Goal: Information Seeking & Learning: Find specific fact

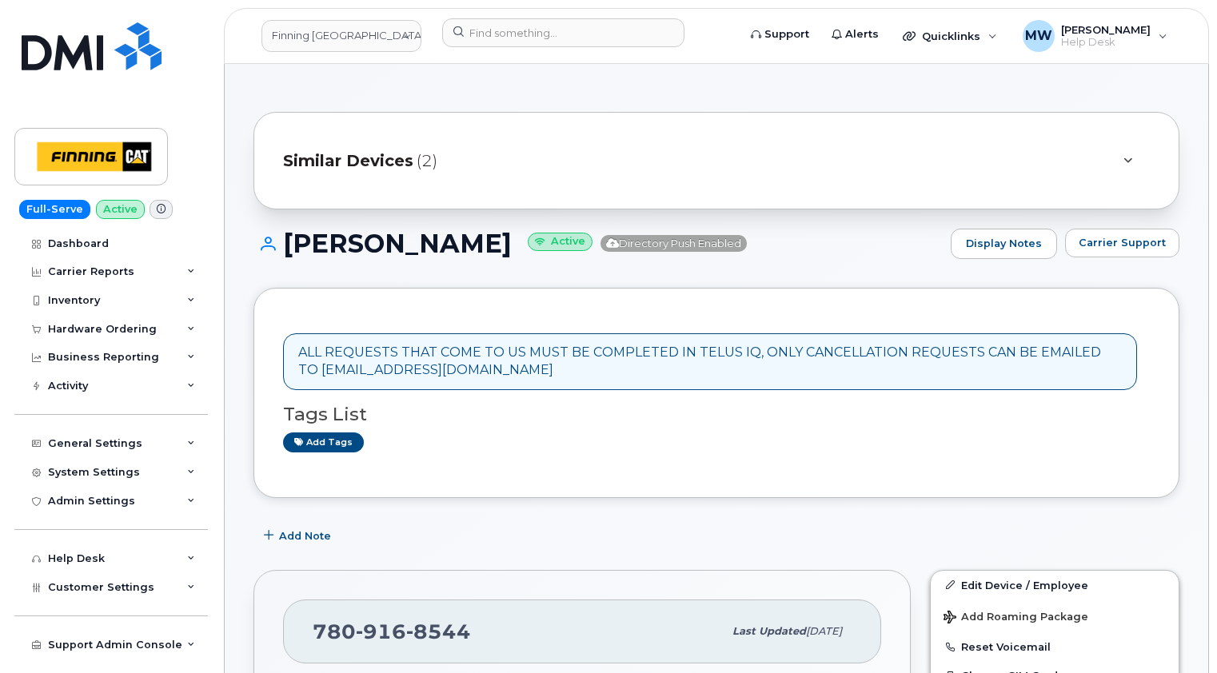
scroll to position [1119, 0]
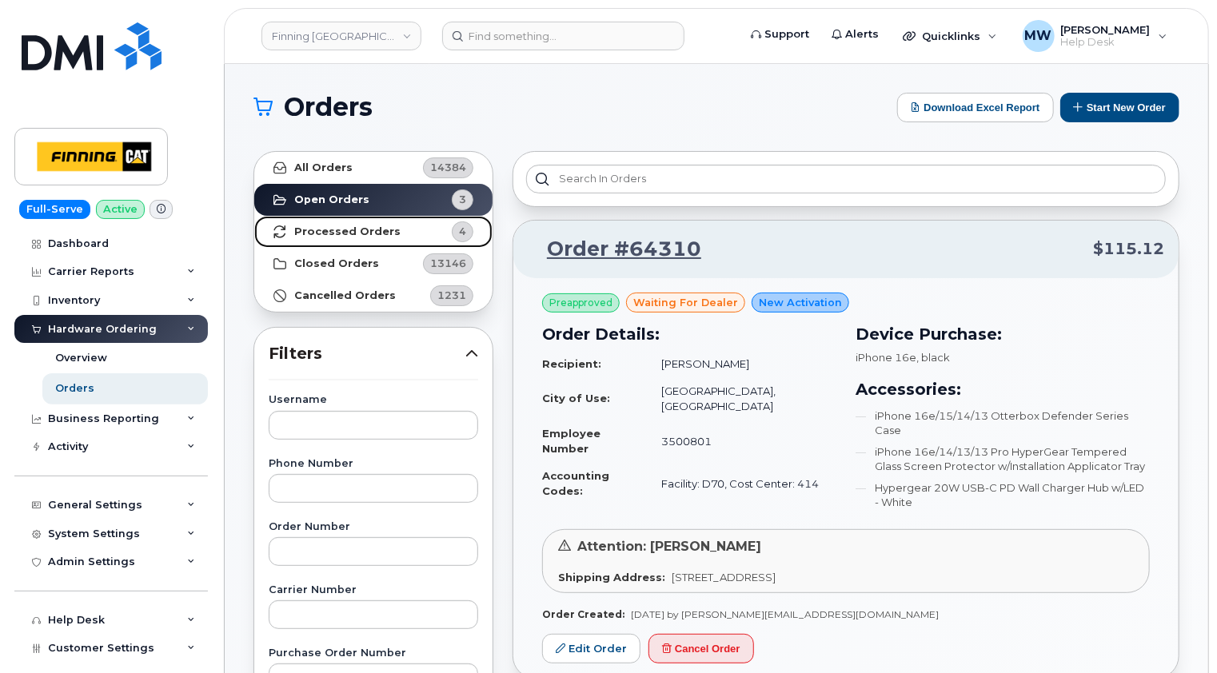
click at [360, 224] on link "Processed Orders 4" at bounding box center [373, 232] width 238 height 32
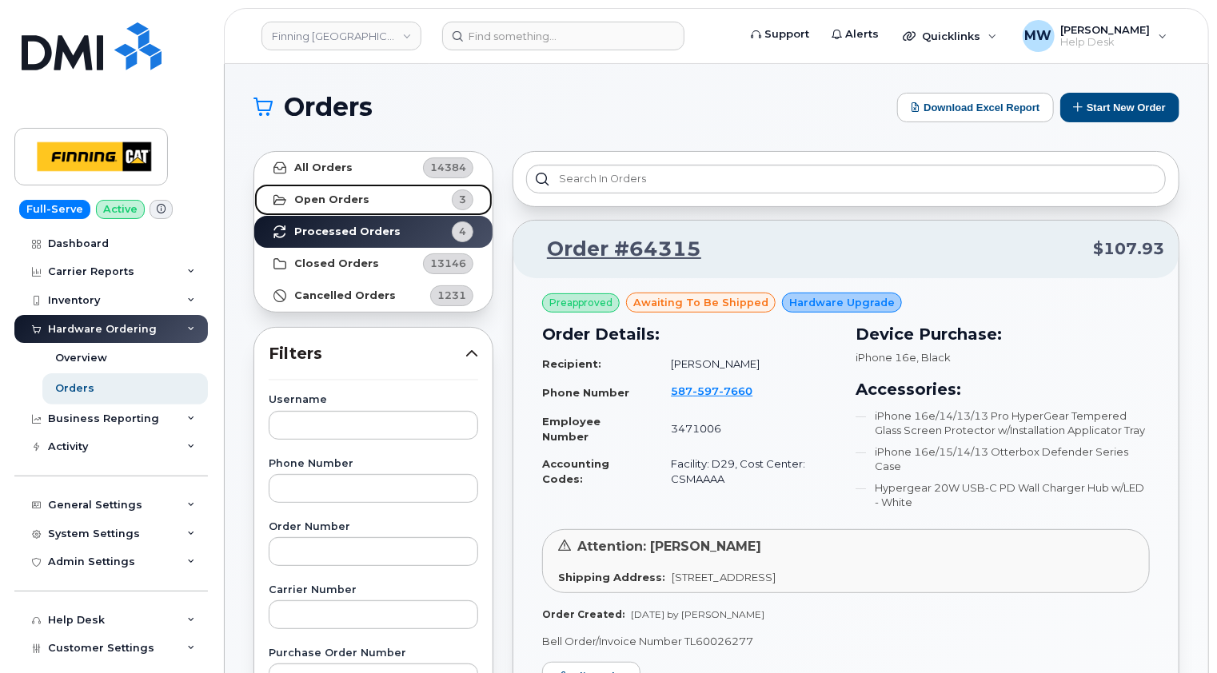
click at [356, 194] on strong "Open Orders" at bounding box center [331, 199] width 75 height 13
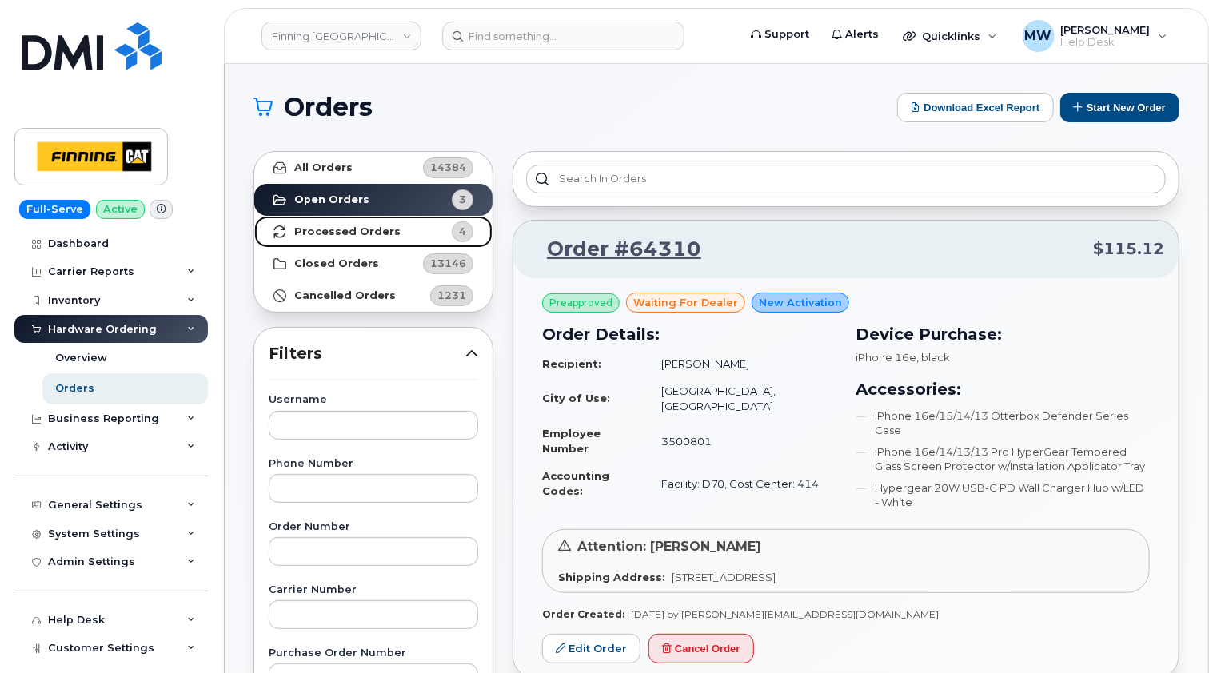
click at [368, 232] on strong "Processed Orders" at bounding box center [347, 231] width 106 height 13
click at [326, 232] on strong "Processed Orders" at bounding box center [347, 231] width 106 height 13
click at [333, 229] on strong "Processed Orders" at bounding box center [347, 231] width 106 height 13
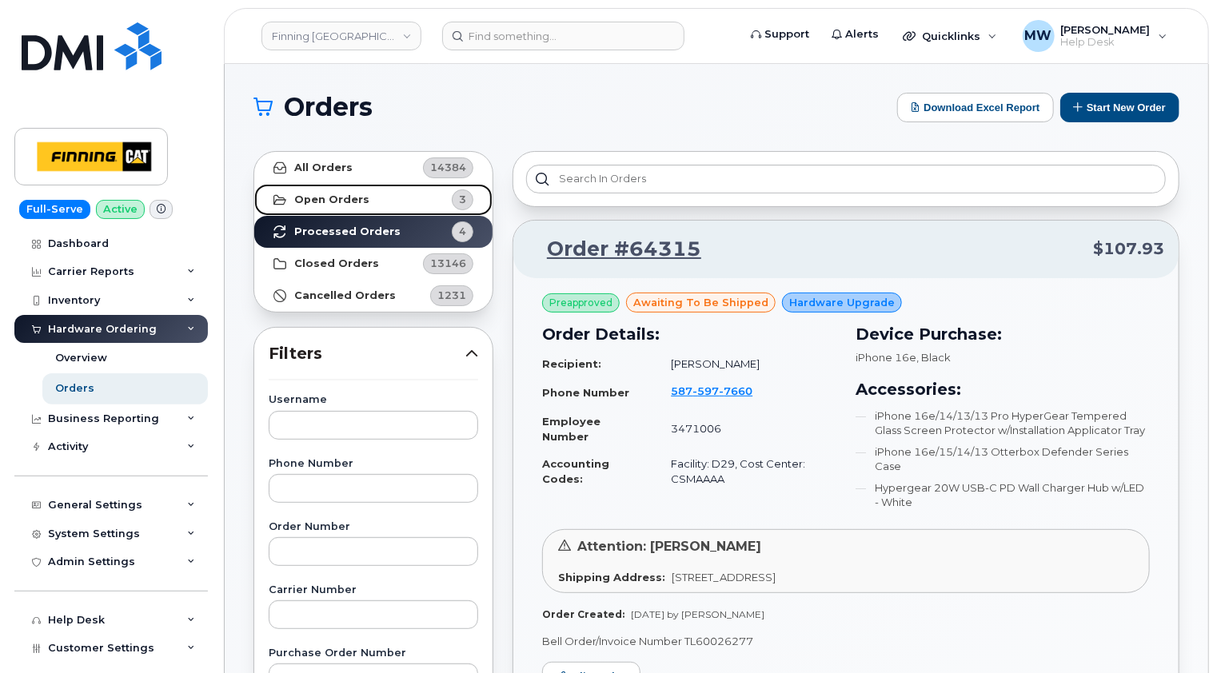
click at [339, 198] on strong "Open Orders" at bounding box center [331, 199] width 75 height 13
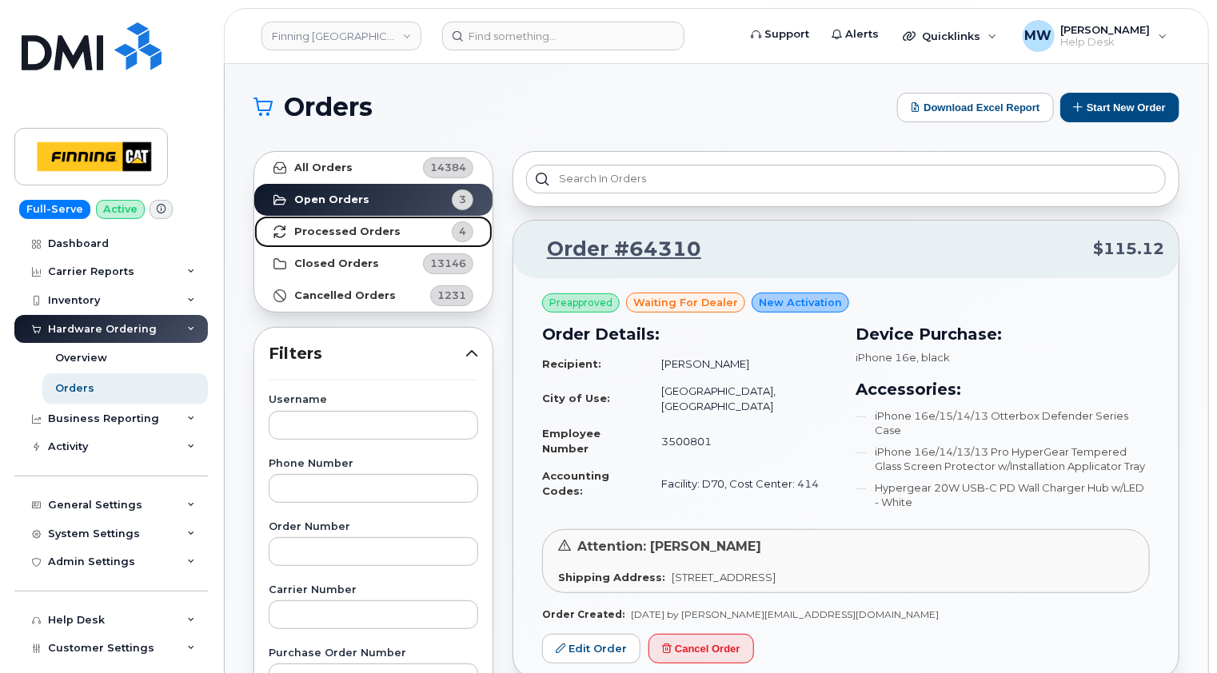
drag, startPoint x: 377, startPoint y: 225, endPoint x: 391, endPoint y: 223, distance: 13.8
click at [377, 225] on strong "Processed Orders" at bounding box center [347, 231] width 106 height 13
click at [357, 221] on link "Processed Orders 4" at bounding box center [373, 232] width 238 height 32
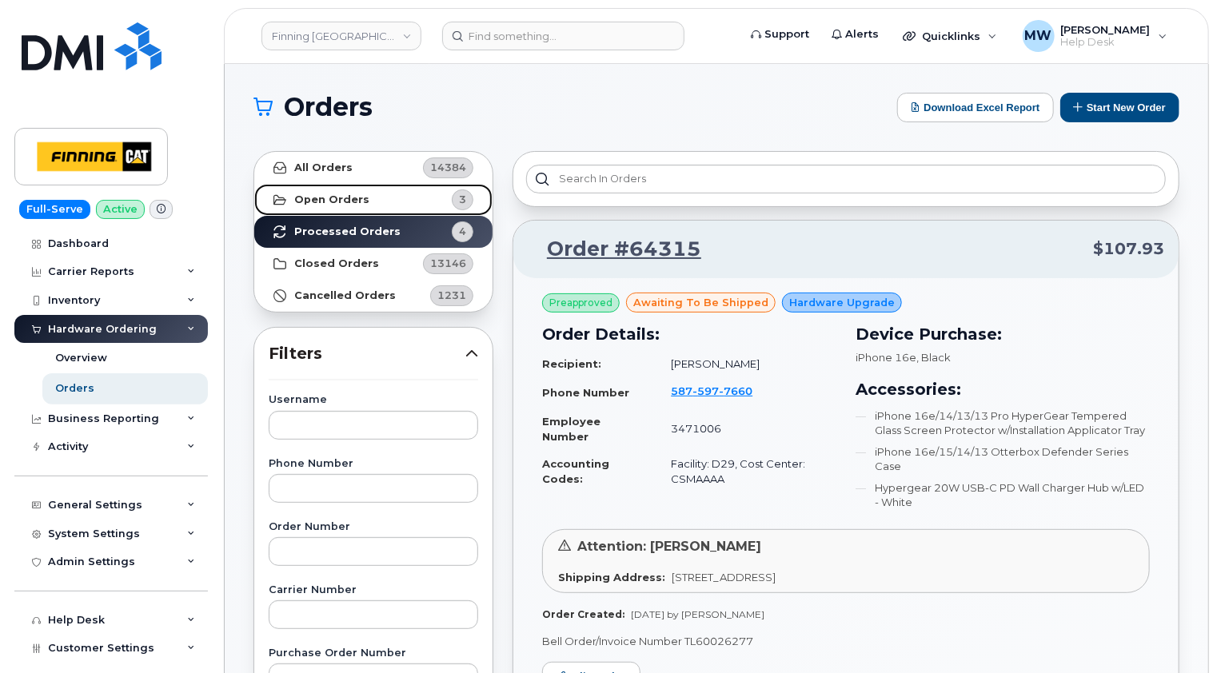
click at [349, 193] on strong "Open Orders" at bounding box center [331, 199] width 75 height 13
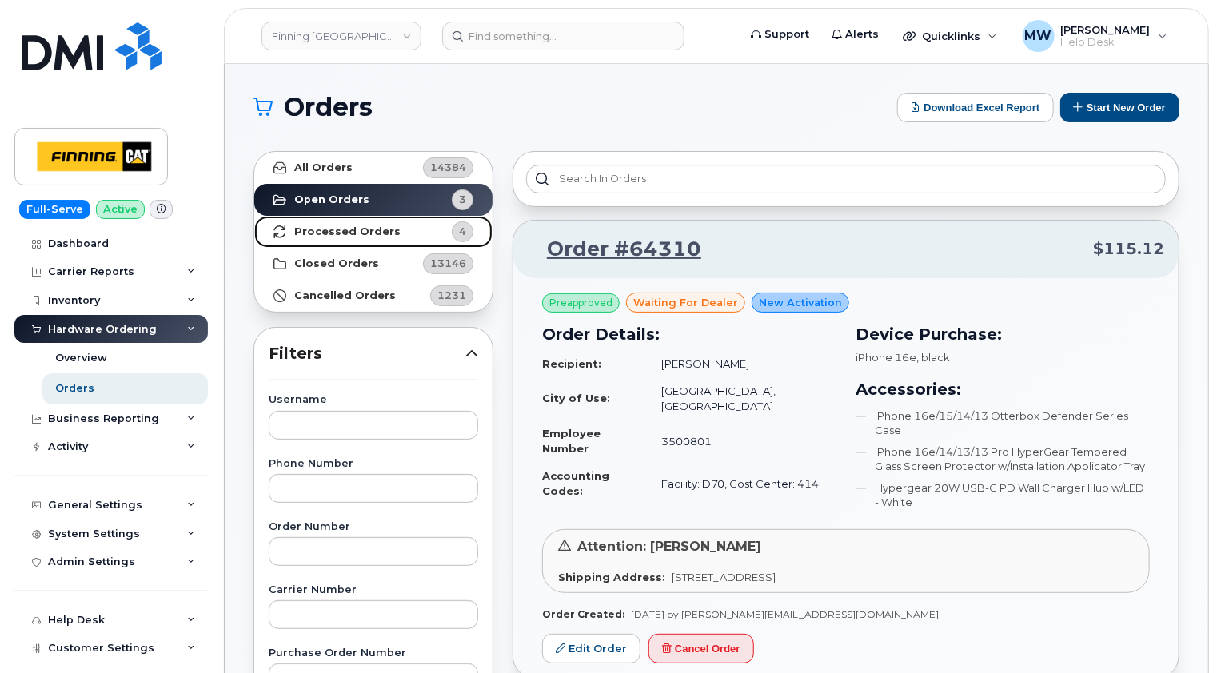
click at [360, 225] on strong "Processed Orders" at bounding box center [347, 231] width 106 height 13
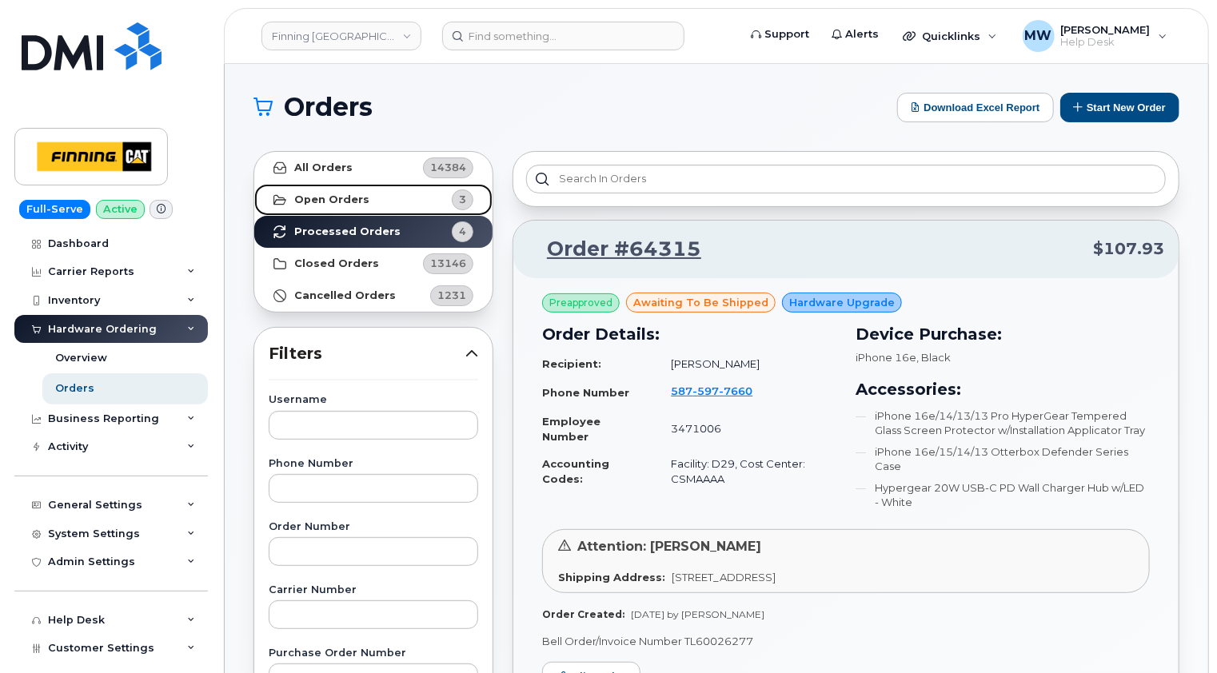
click at [353, 199] on strong "Open Orders" at bounding box center [331, 199] width 75 height 13
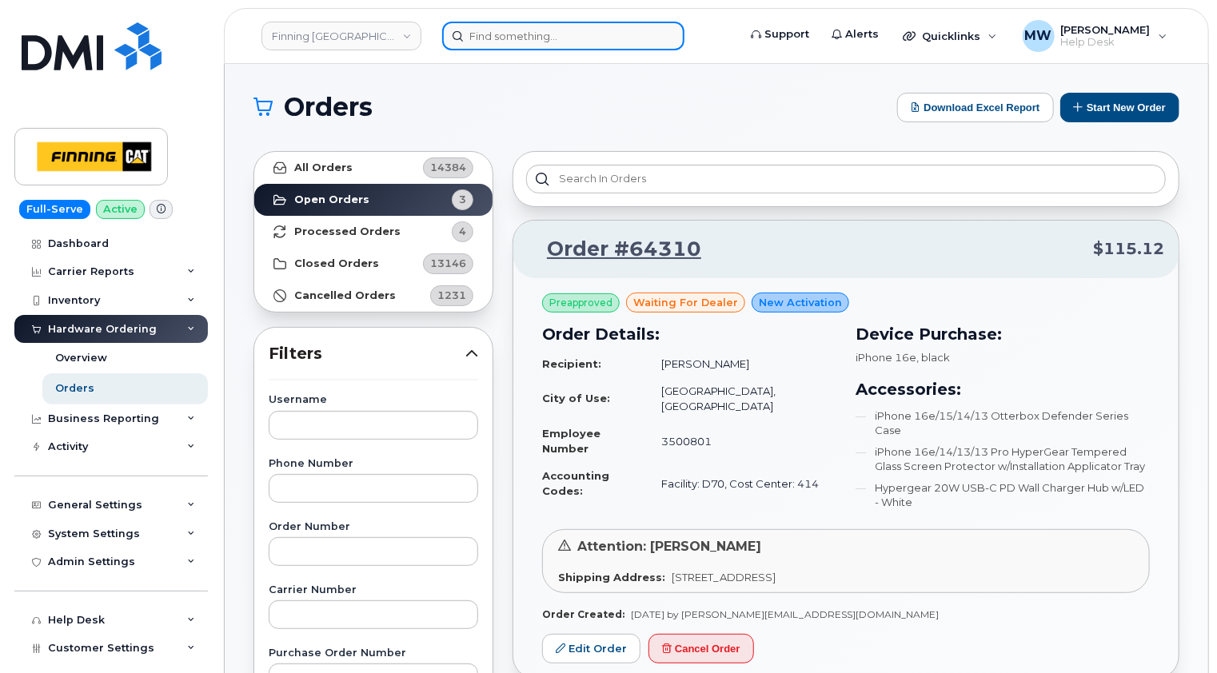
click at [554, 22] on input at bounding box center [563, 36] width 242 height 29
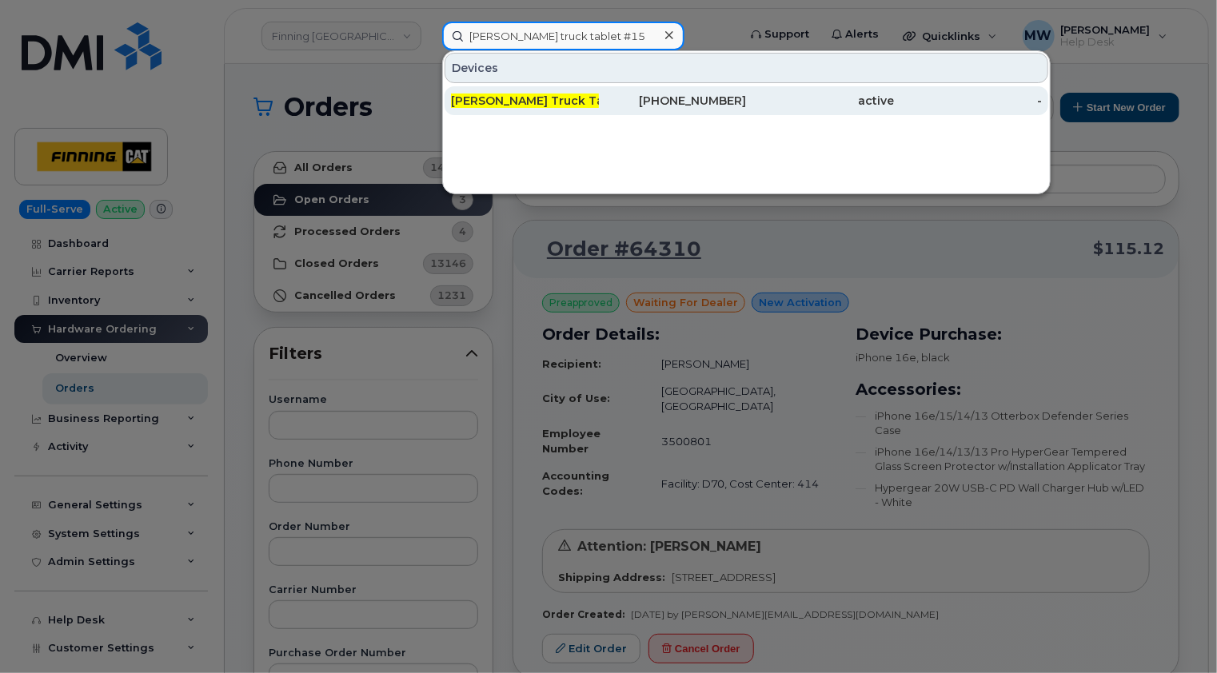
type input "ranjot khaneja truck tablet #15"
click at [577, 100] on span "Ranjot Khaneja Truck Tablet #15" at bounding box center [553, 101] width 204 height 14
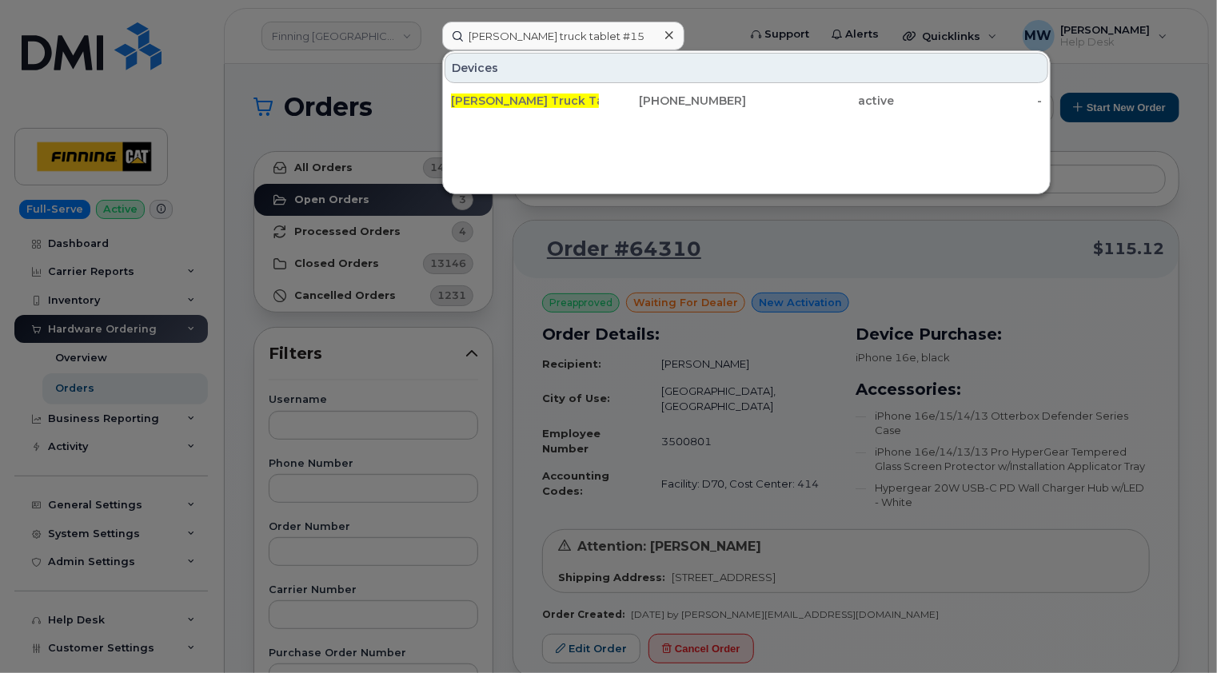
click at [669, 33] on icon at bounding box center [669, 35] width 8 height 13
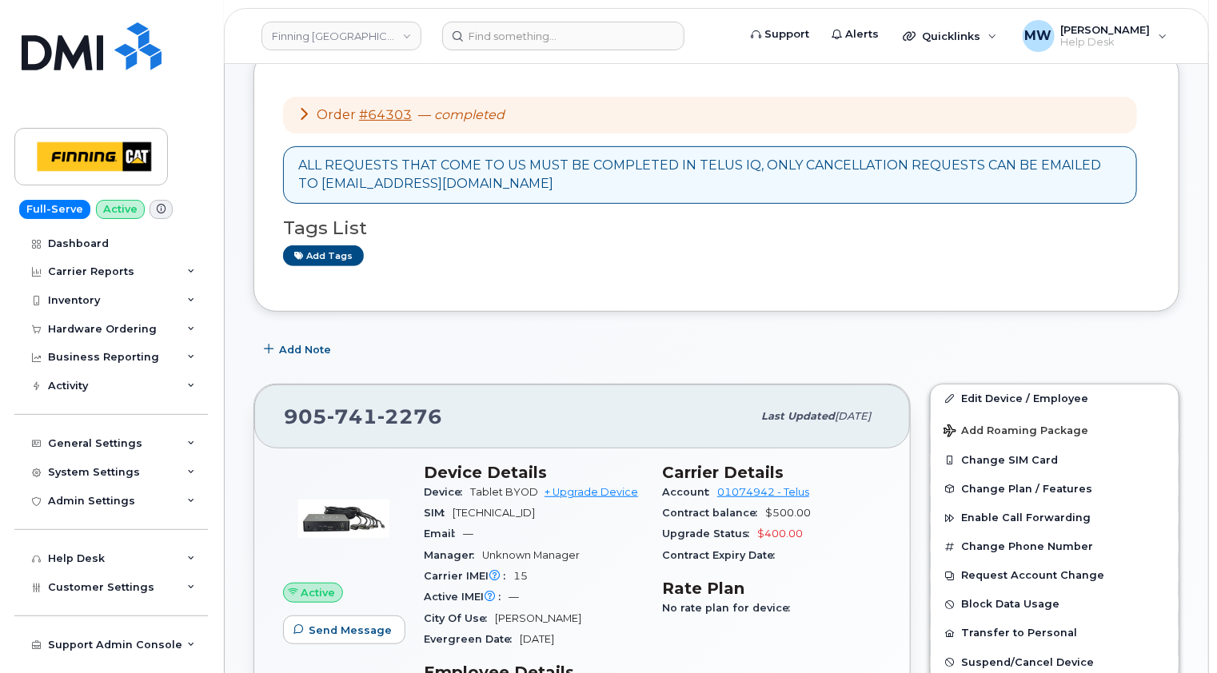
scroll to position [157, 0]
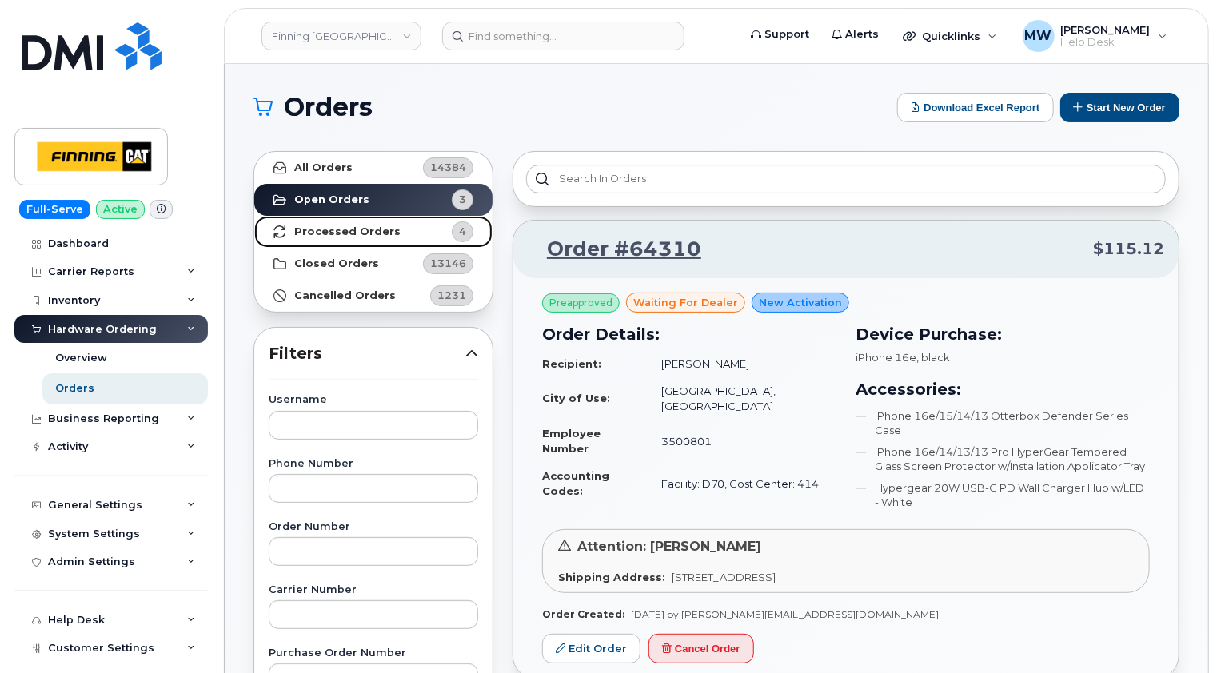
click at [346, 234] on strong "Processed Orders" at bounding box center [347, 231] width 106 height 13
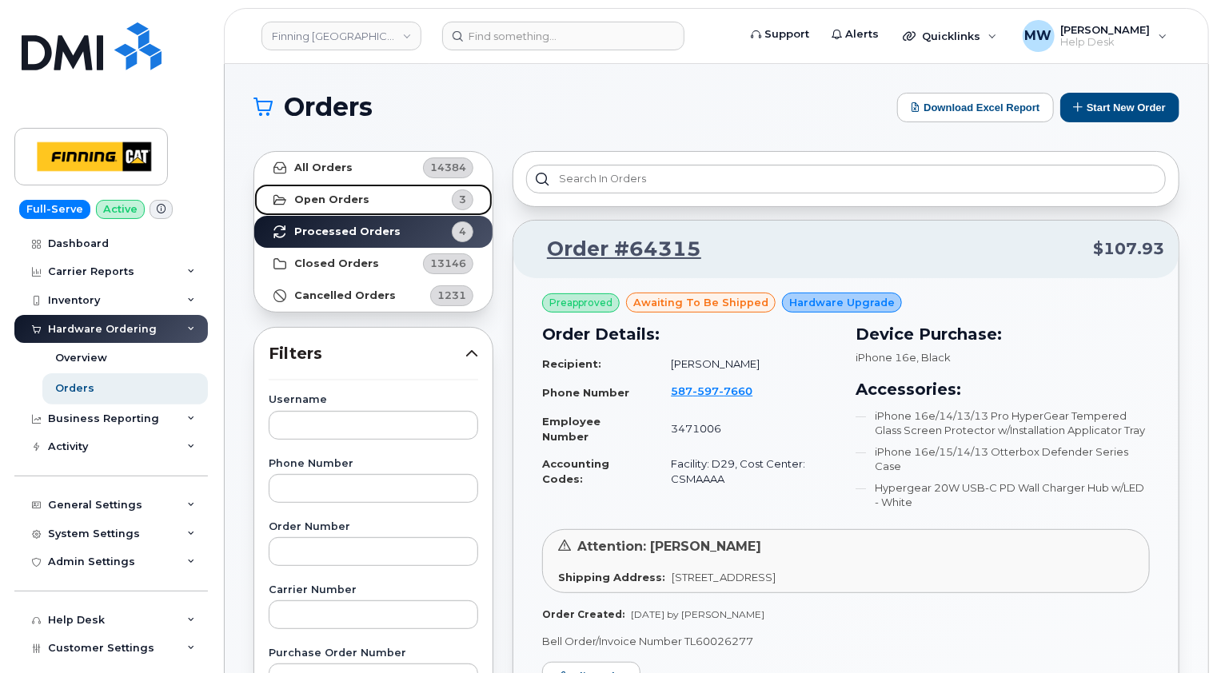
click at [353, 205] on link "Open Orders 3" at bounding box center [373, 200] width 238 height 32
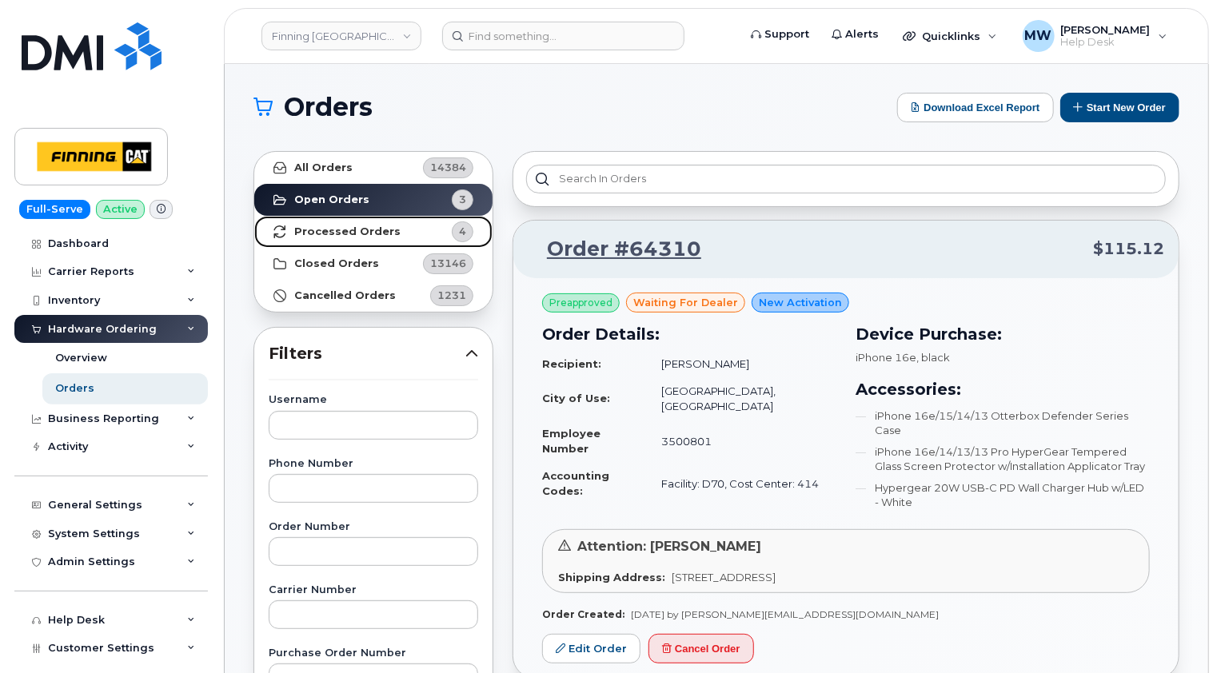
click at [352, 227] on strong "Processed Orders" at bounding box center [347, 231] width 106 height 13
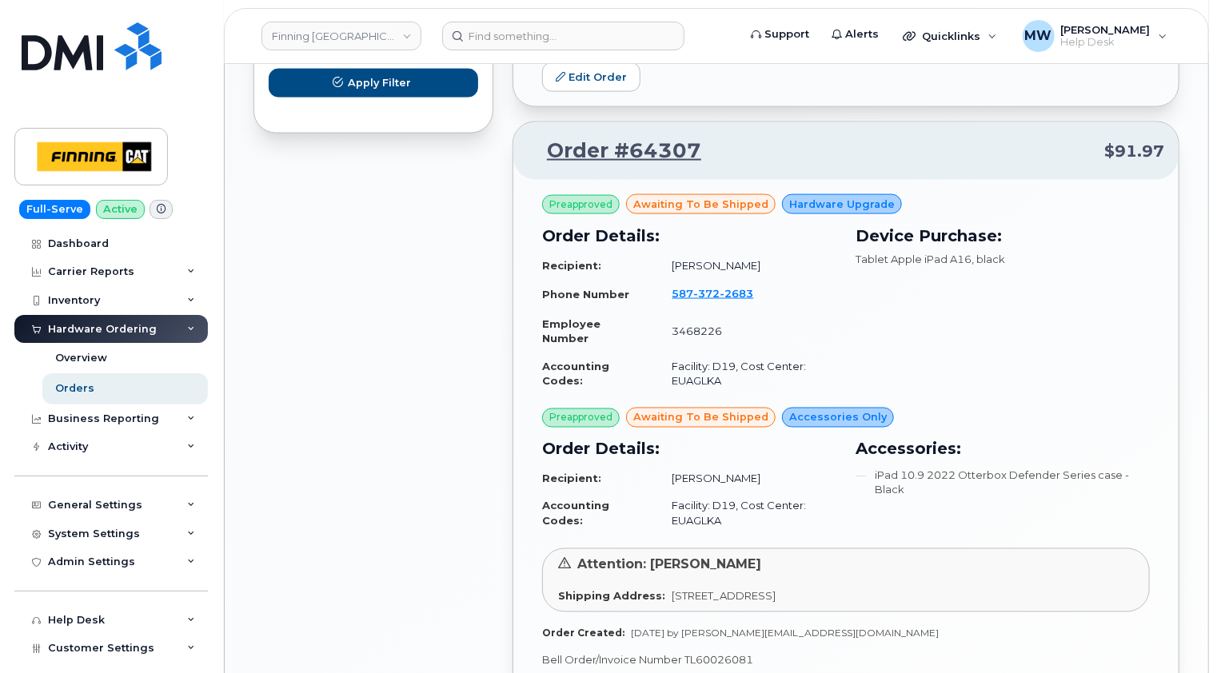
scroll to position [1124, 0]
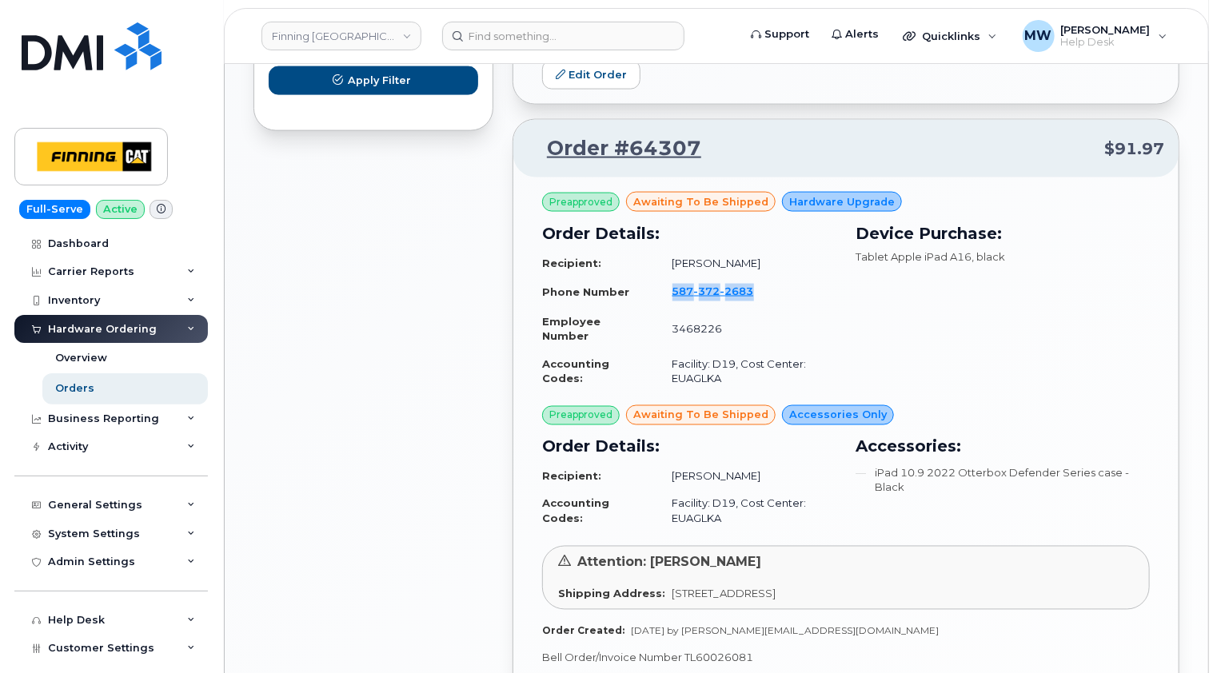
drag, startPoint x: 767, startPoint y: 289, endPoint x: 668, endPoint y: 286, distance: 98.4
click at [668, 286] on td "[PHONE_NUMBER]" at bounding box center [747, 292] width 178 height 30
copy span "[PHONE_NUMBER]"
drag, startPoint x: 732, startPoint y: 262, endPoint x: 668, endPoint y: 258, distance: 64.1
click at [668, 258] on td "[PERSON_NAME]" at bounding box center [747, 263] width 178 height 28
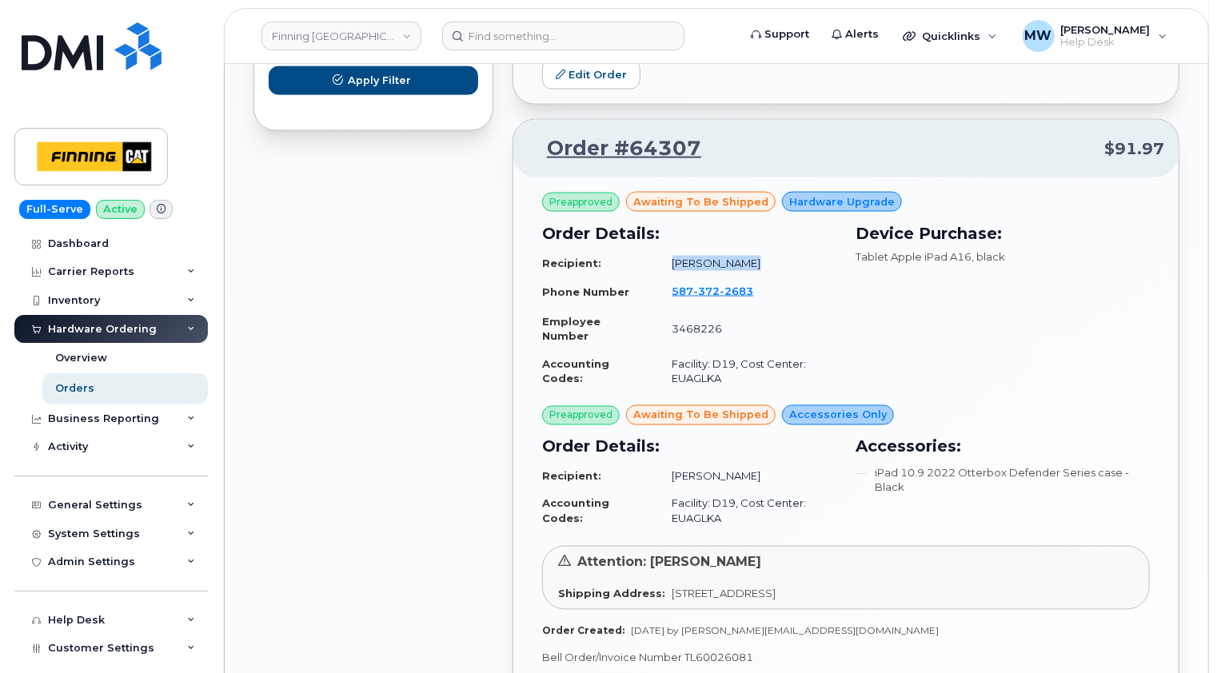
copy td "[PERSON_NAME]"
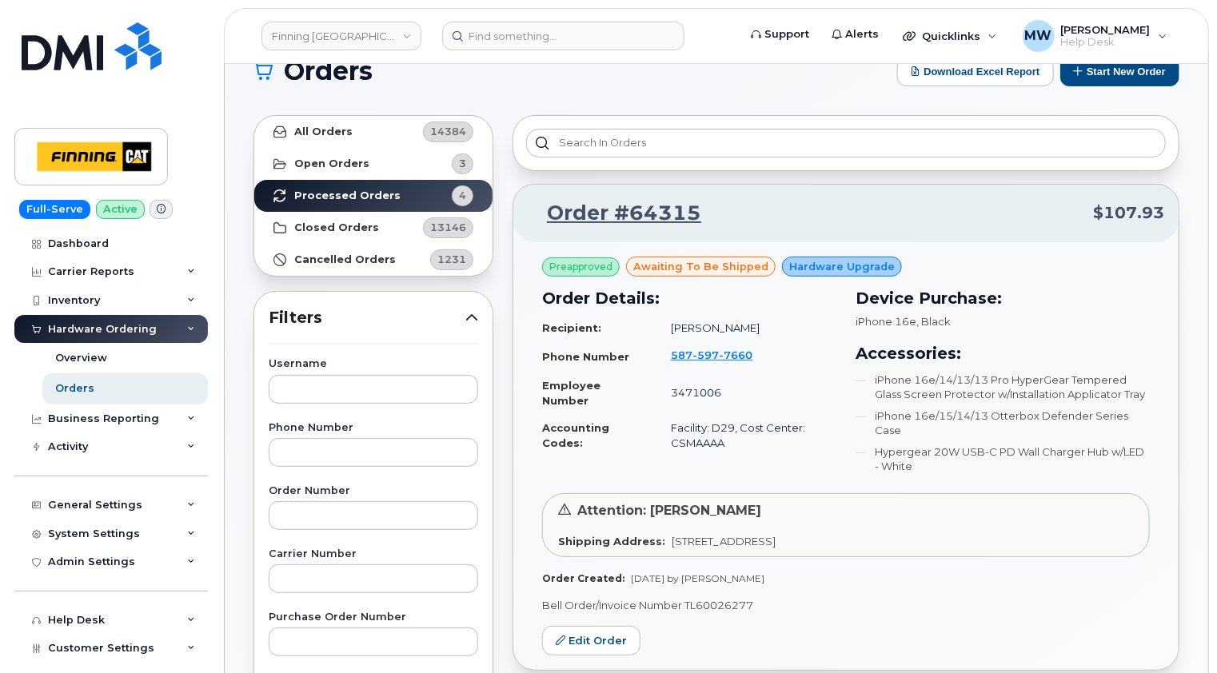
scroll to position [0, 0]
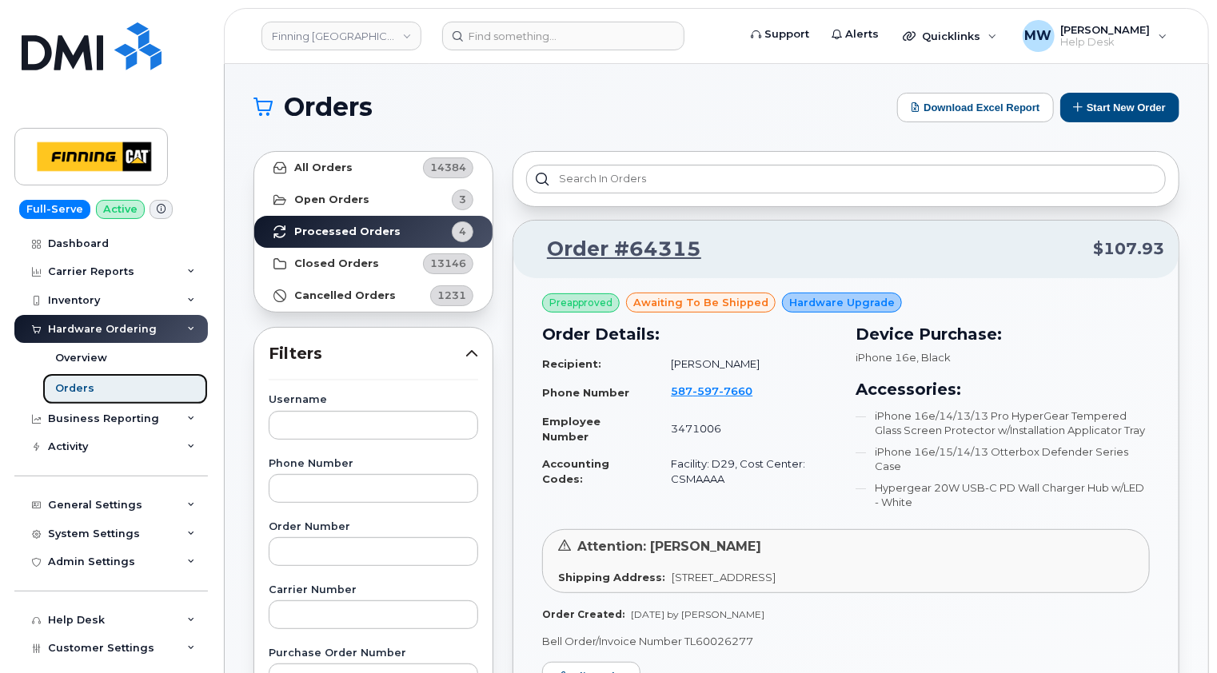
click at [82, 382] on div "Orders" at bounding box center [74, 388] width 39 height 14
